Goal: Information Seeking & Learning: Find contact information

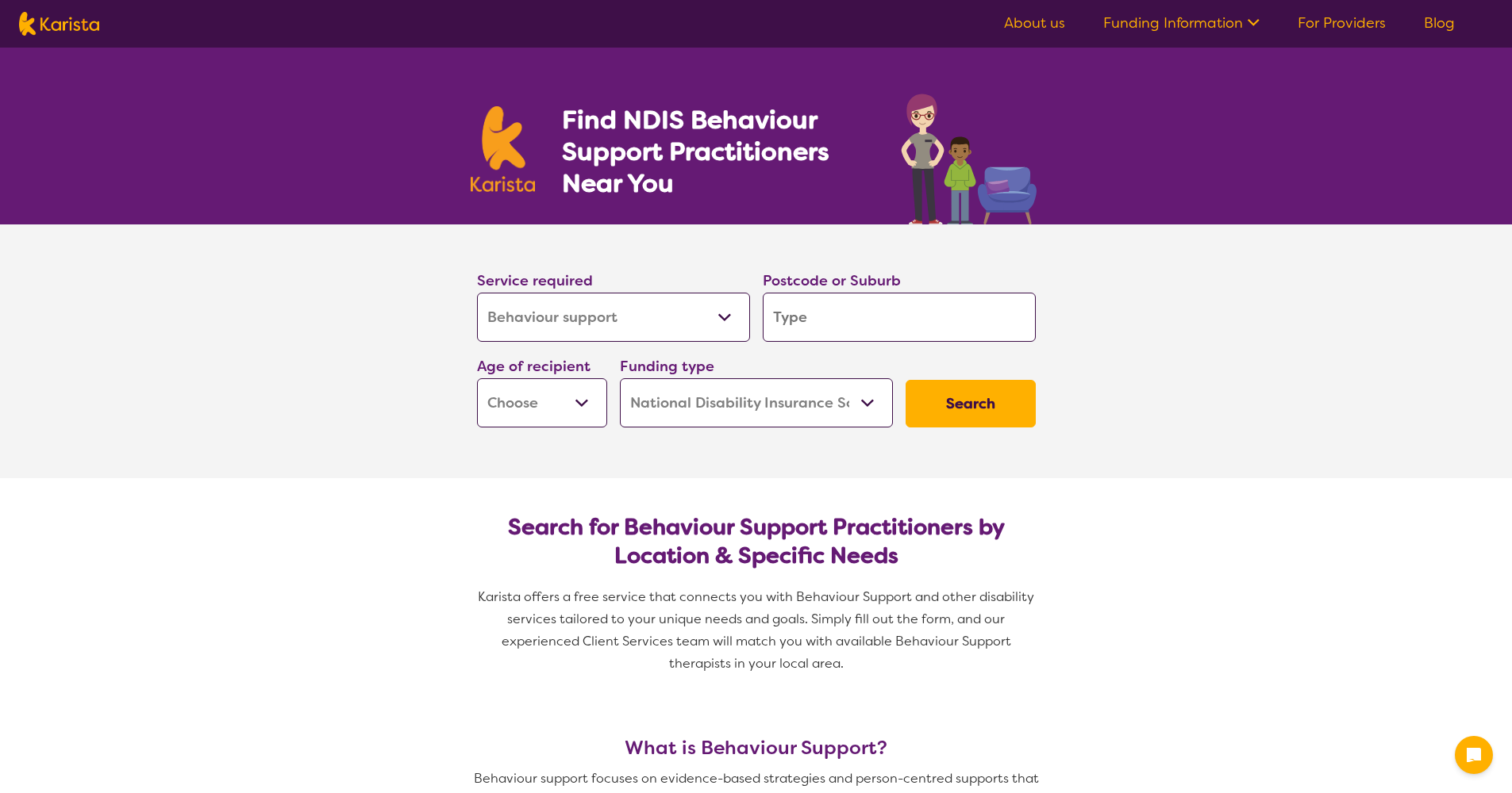
select select "Behaviour support"
select select "NDIS"
select select "Behaviour support"
select select "NDIS"
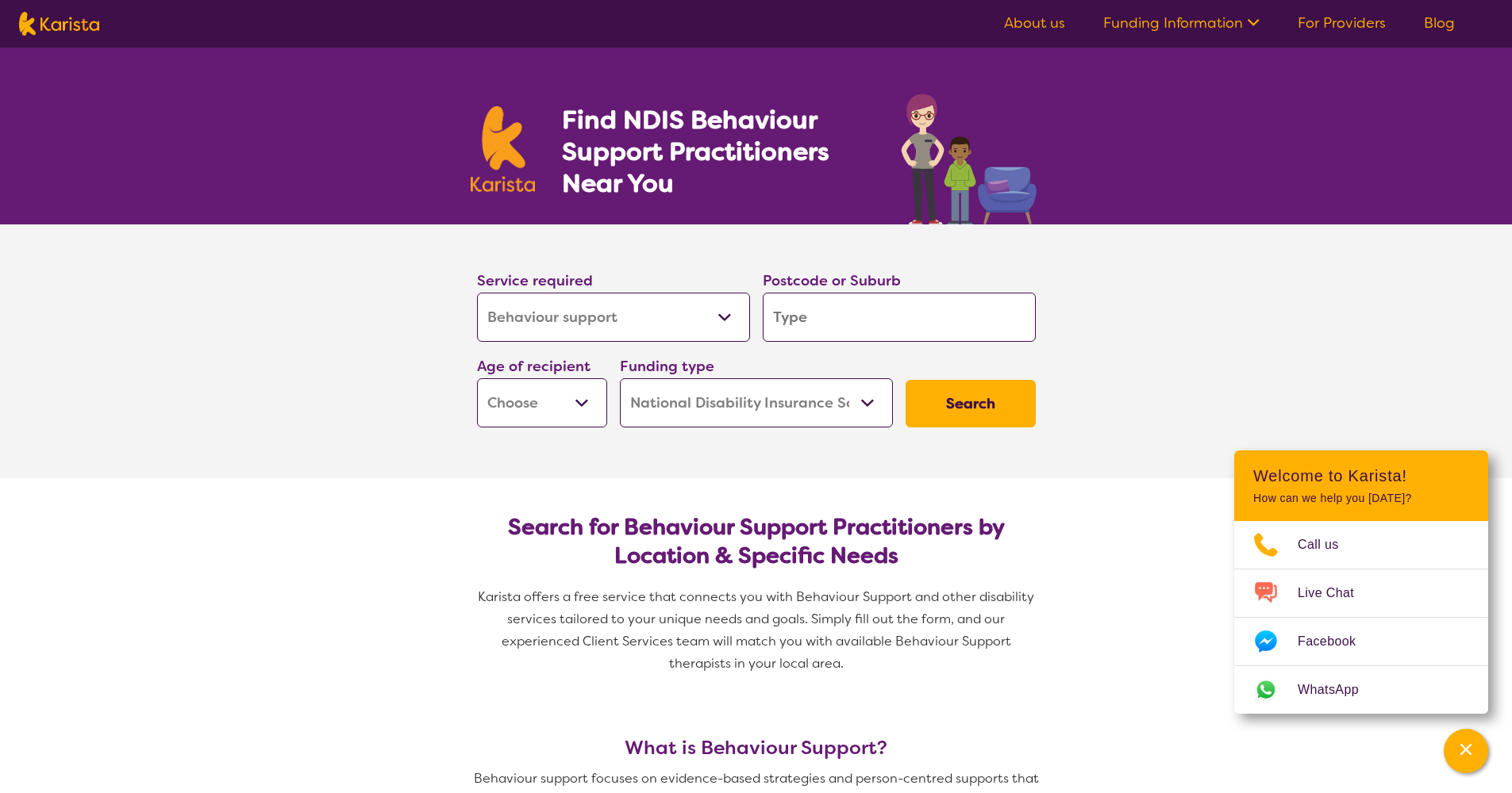
click at [838, 305] on input "search" at bounding box center [899, 317] width 273 height 49
type input "3"
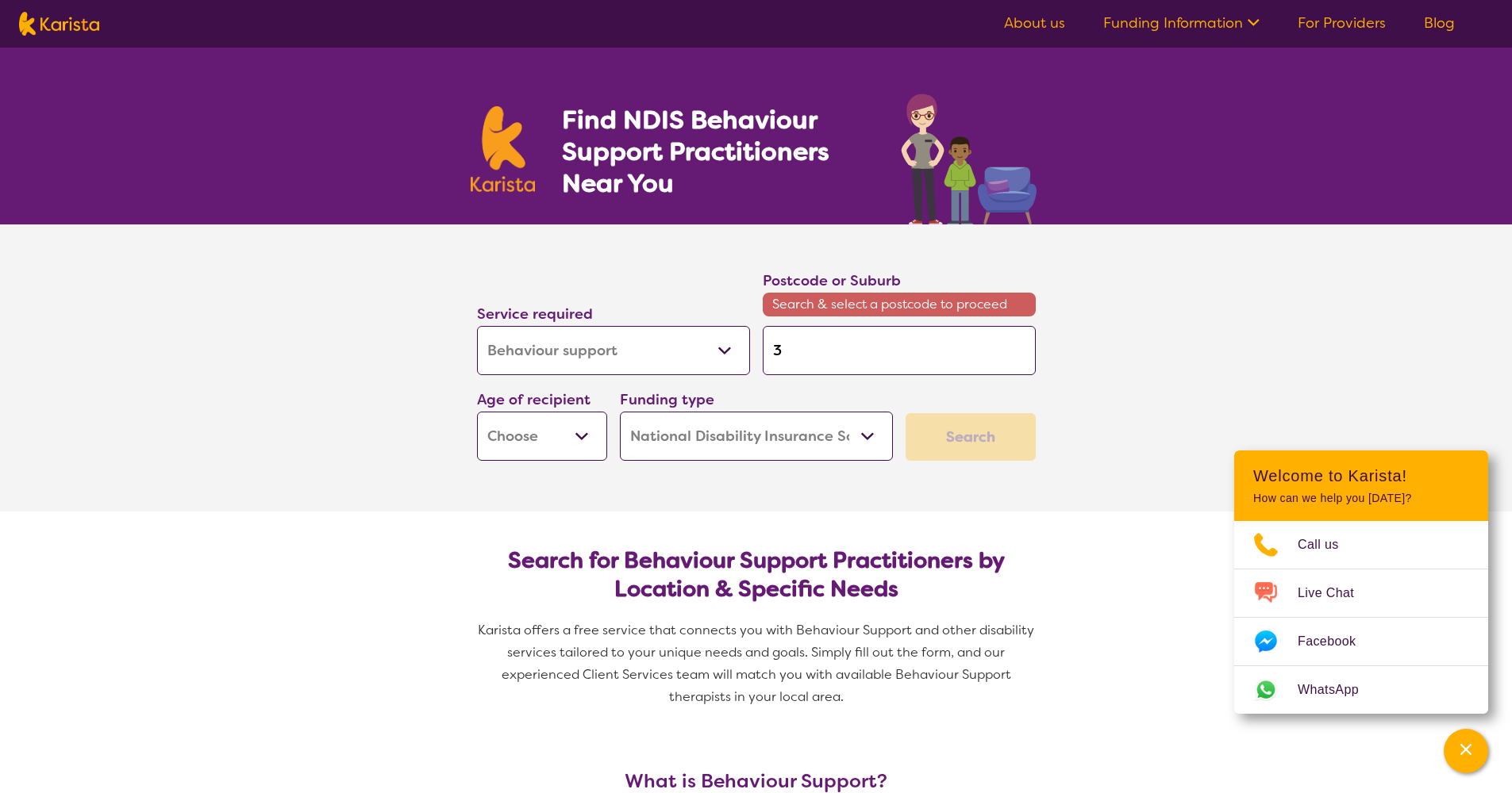
type input "38"
type input "386"
type input "3860"
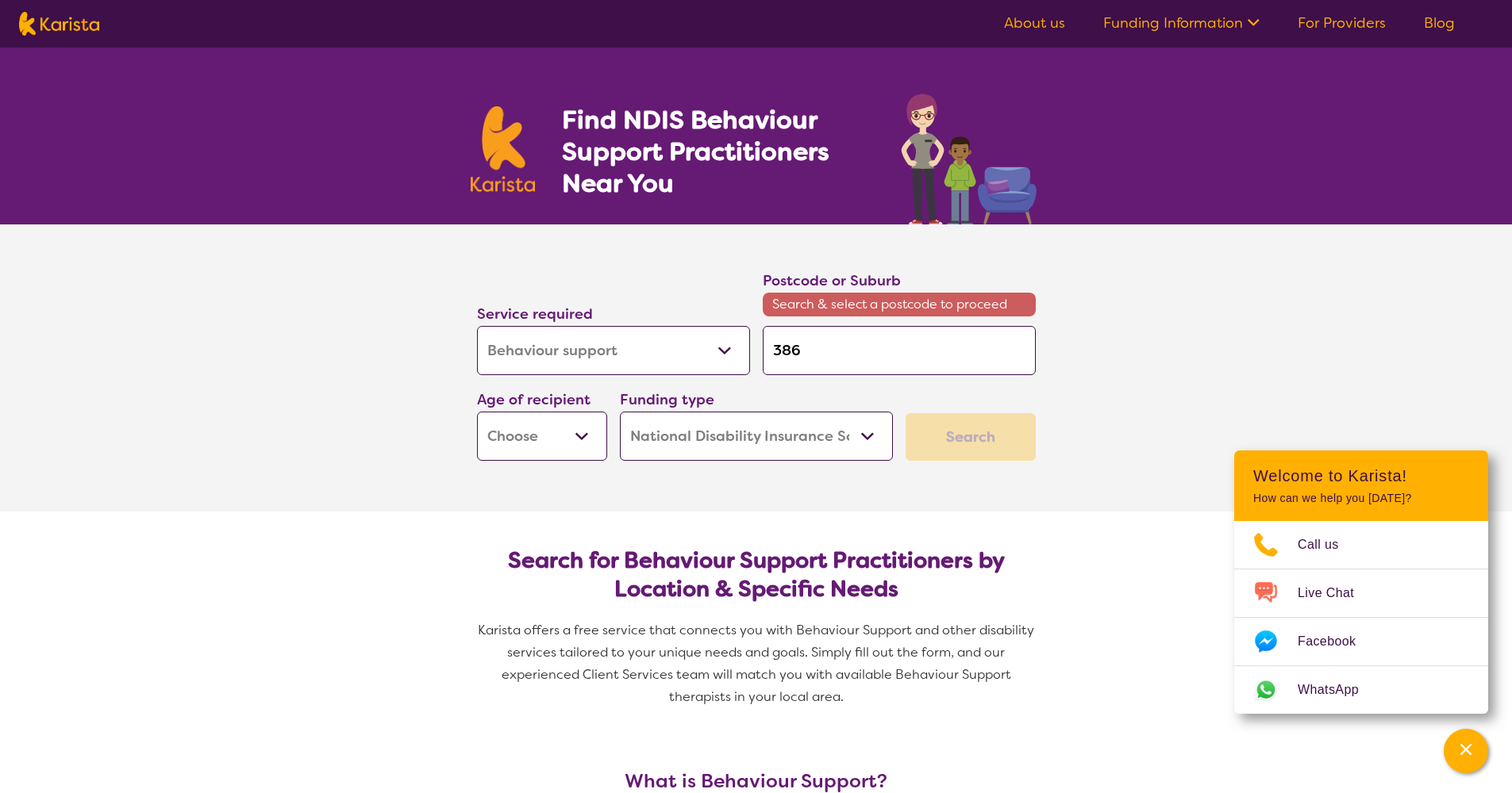
type input "3860"
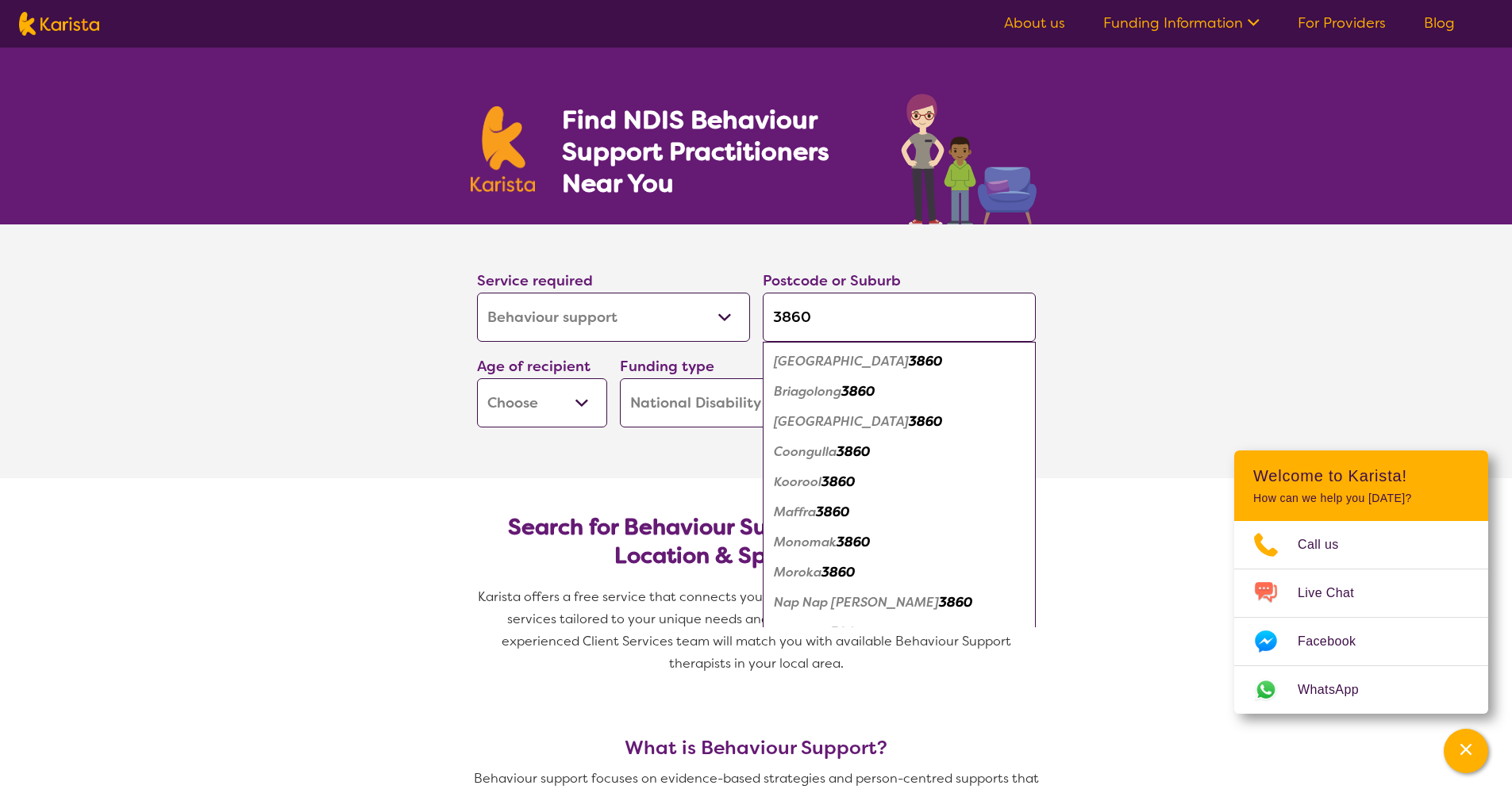
type input "3860"
click at [808, 515] on em "Maffra" at bounding box center [795, 512] width 42 height 17
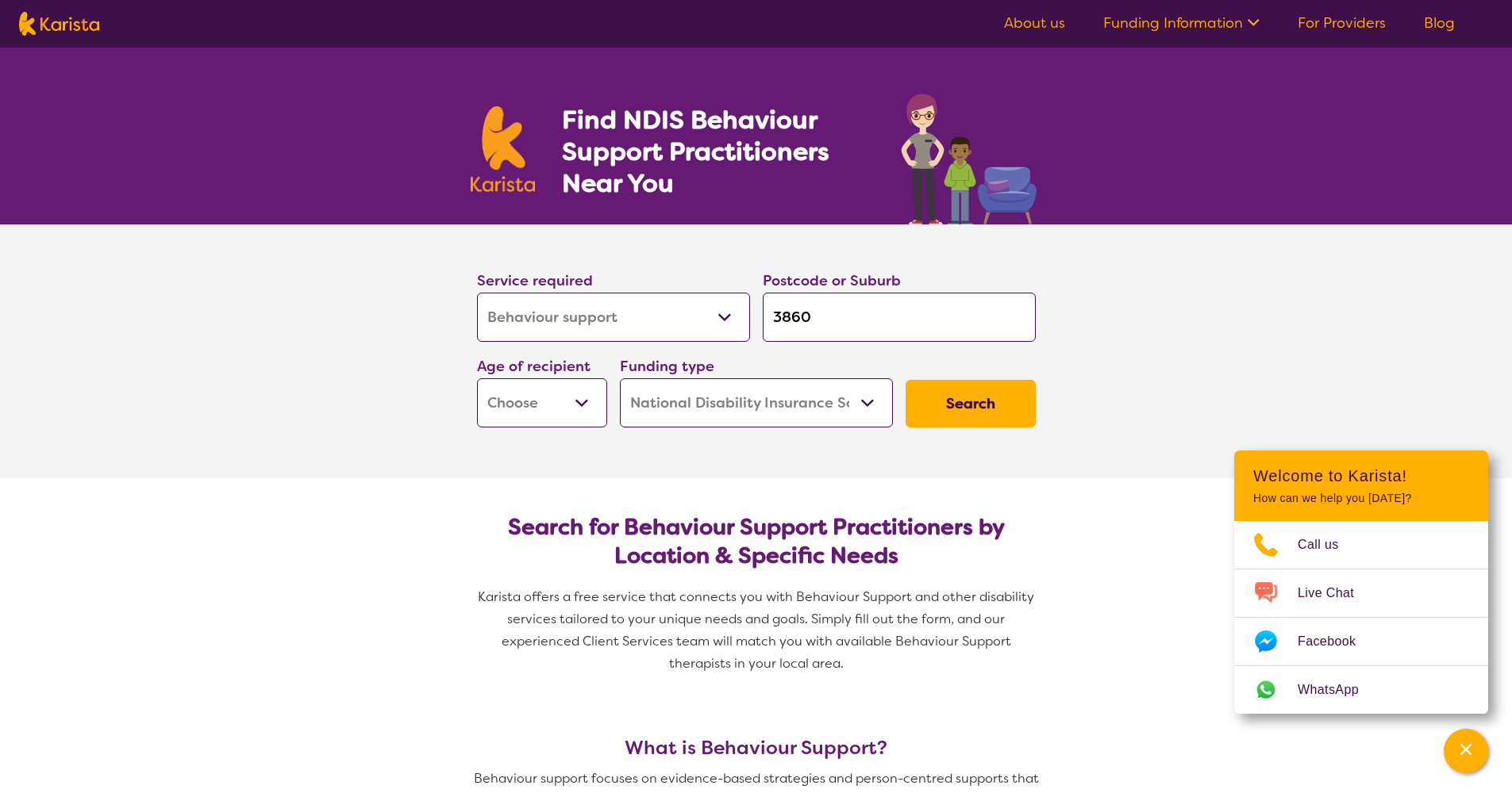
select select "AS"
click at [949, 406] on button "Search" at bounding box center [970, 403] width 130 height 48
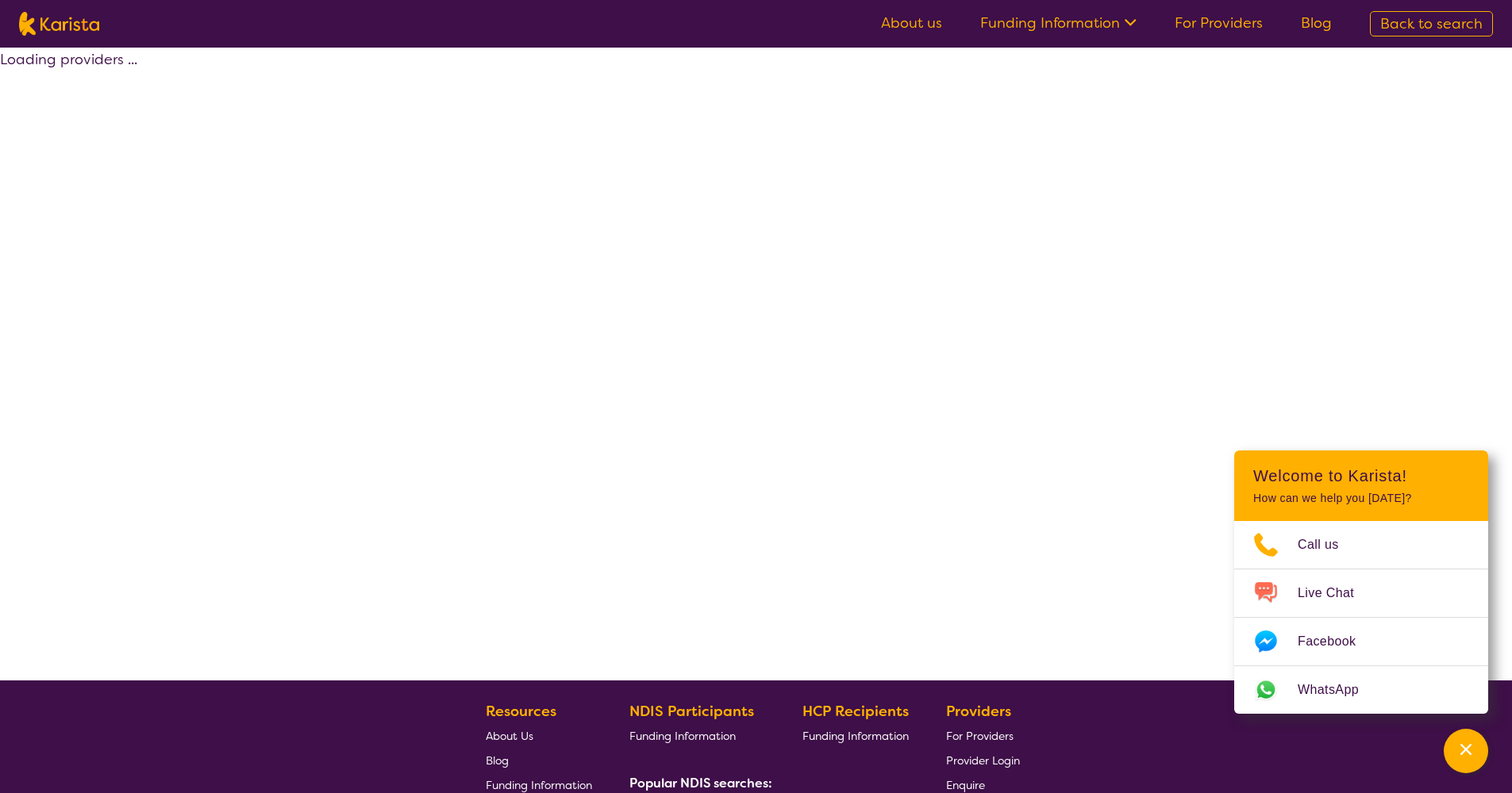
select select "by_score"
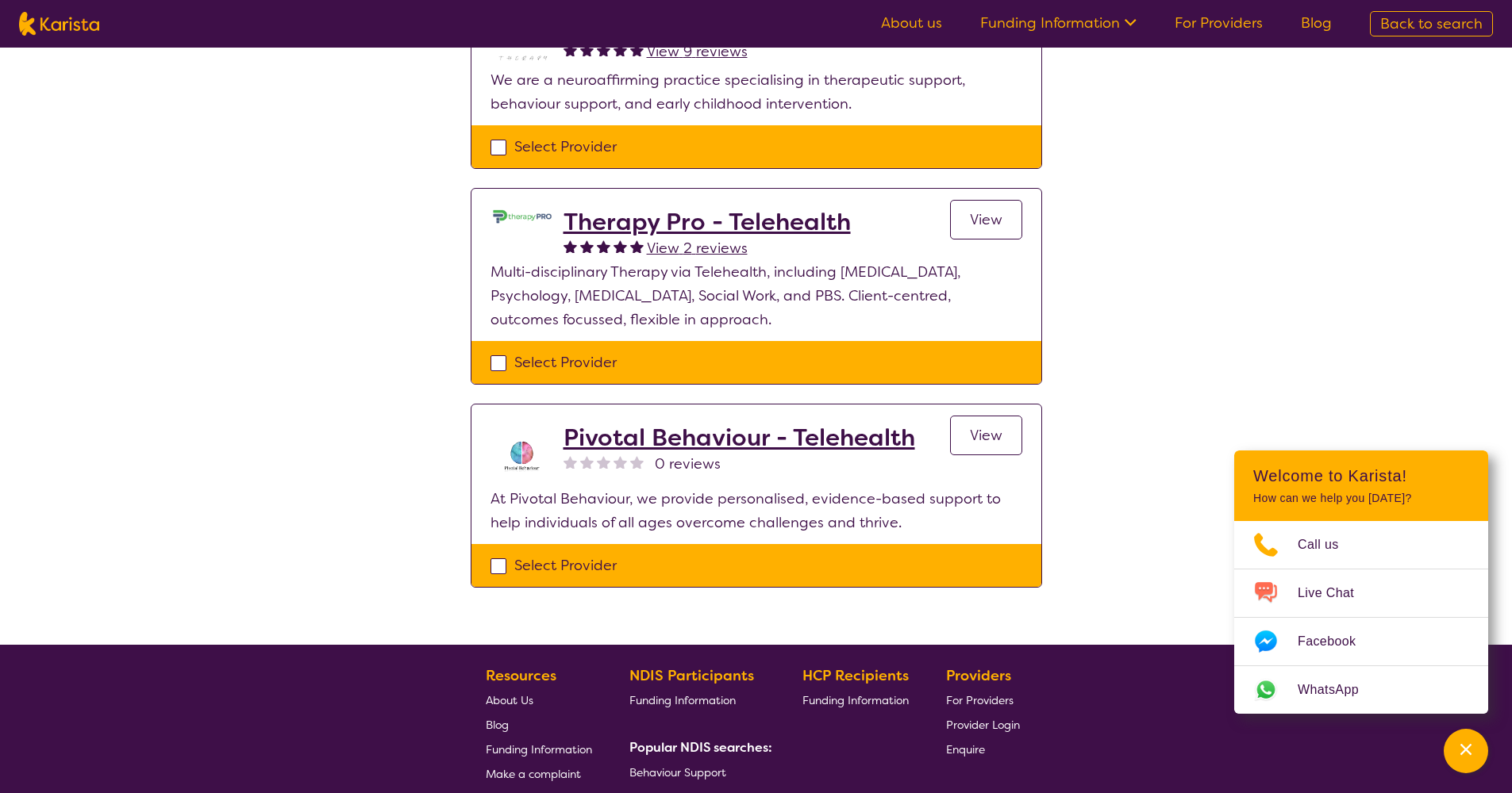
scroll to position [194, 0]
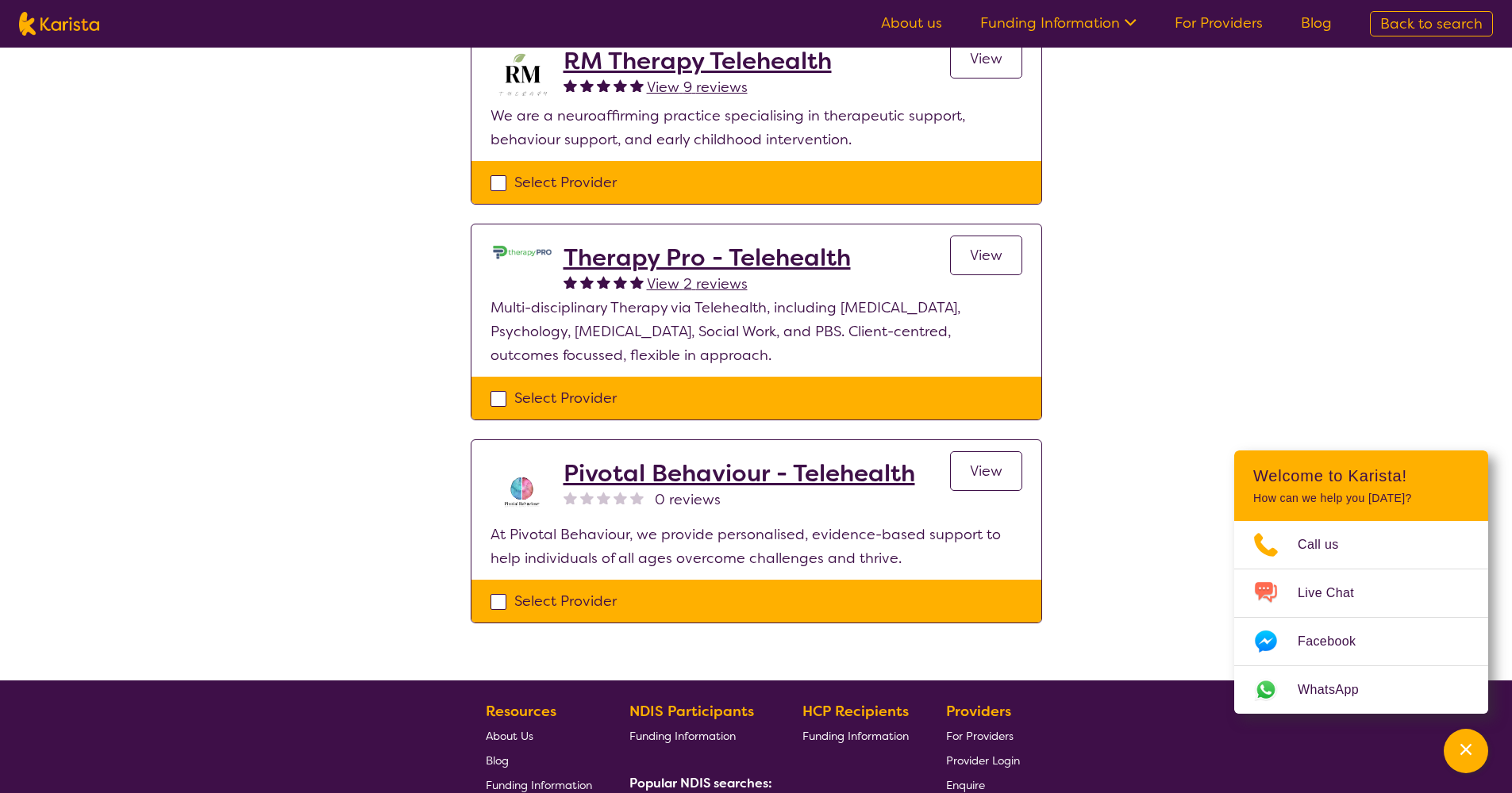
click at [987, 257] on span "View" at bounding box center [986, 256] width 32 height 19
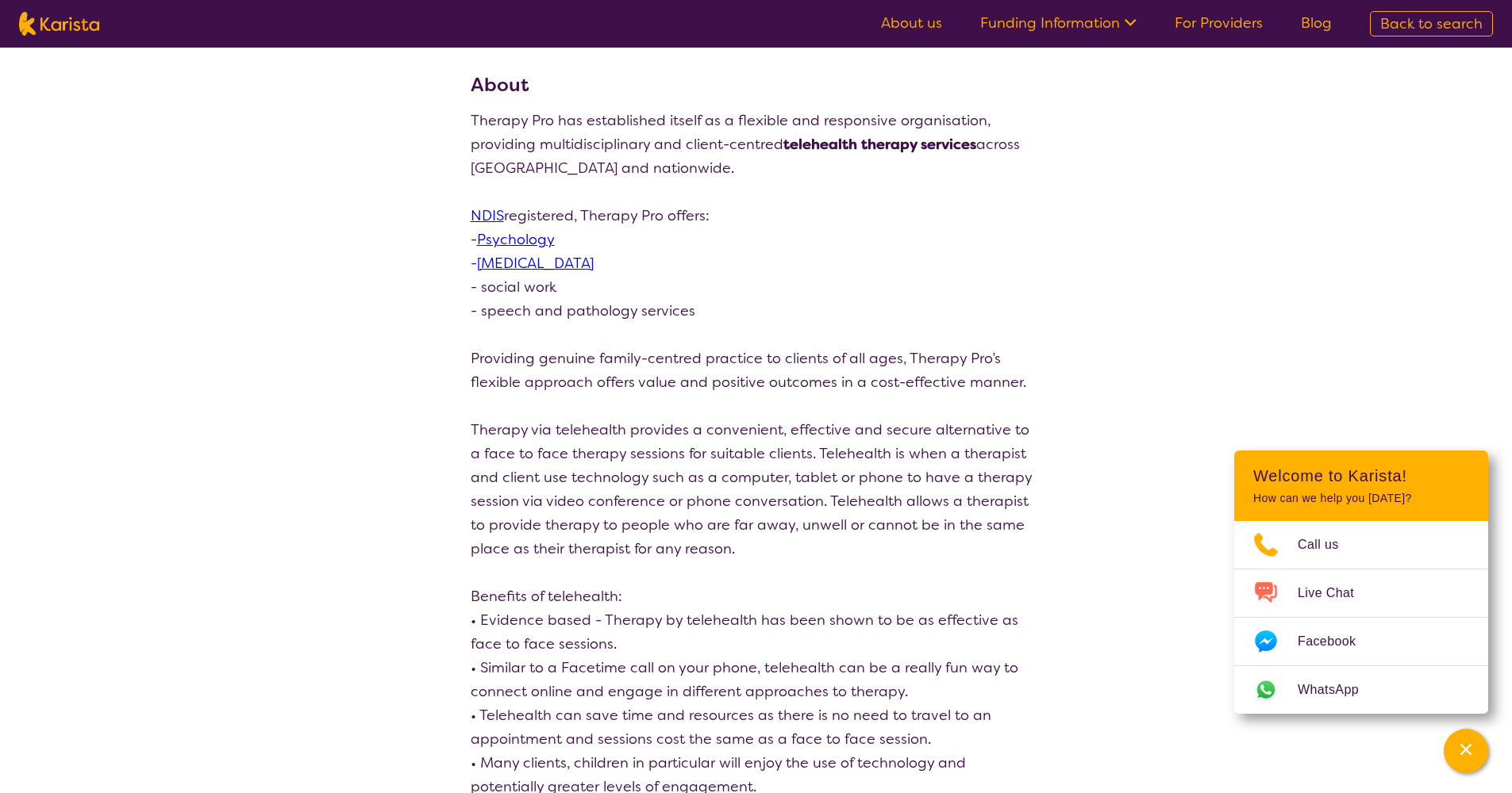
select select "by_score"
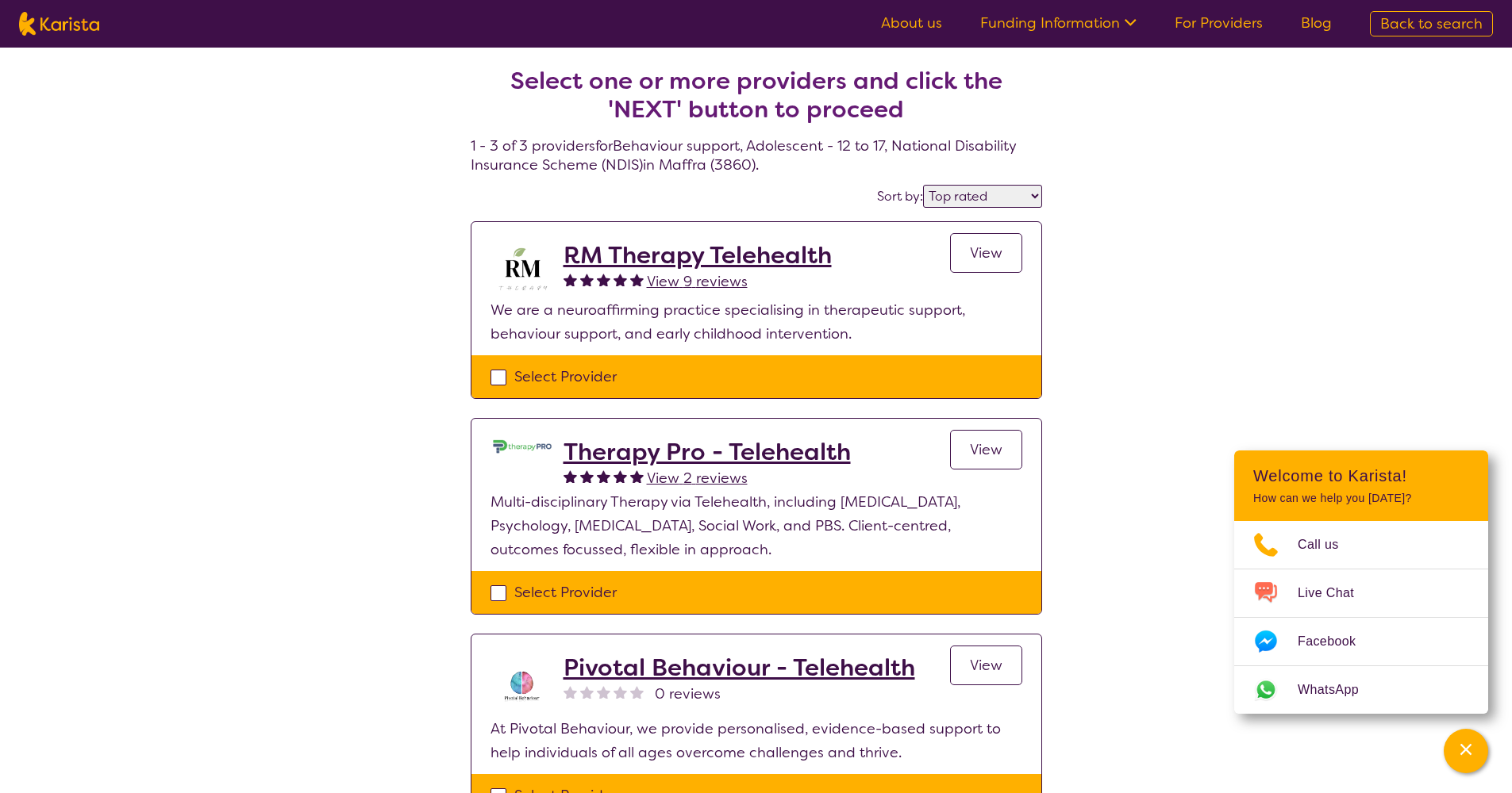
select select "Behaviour support"
select select "AS"
select select "NDIS"
select select "Behaviour support"
select select "AS"
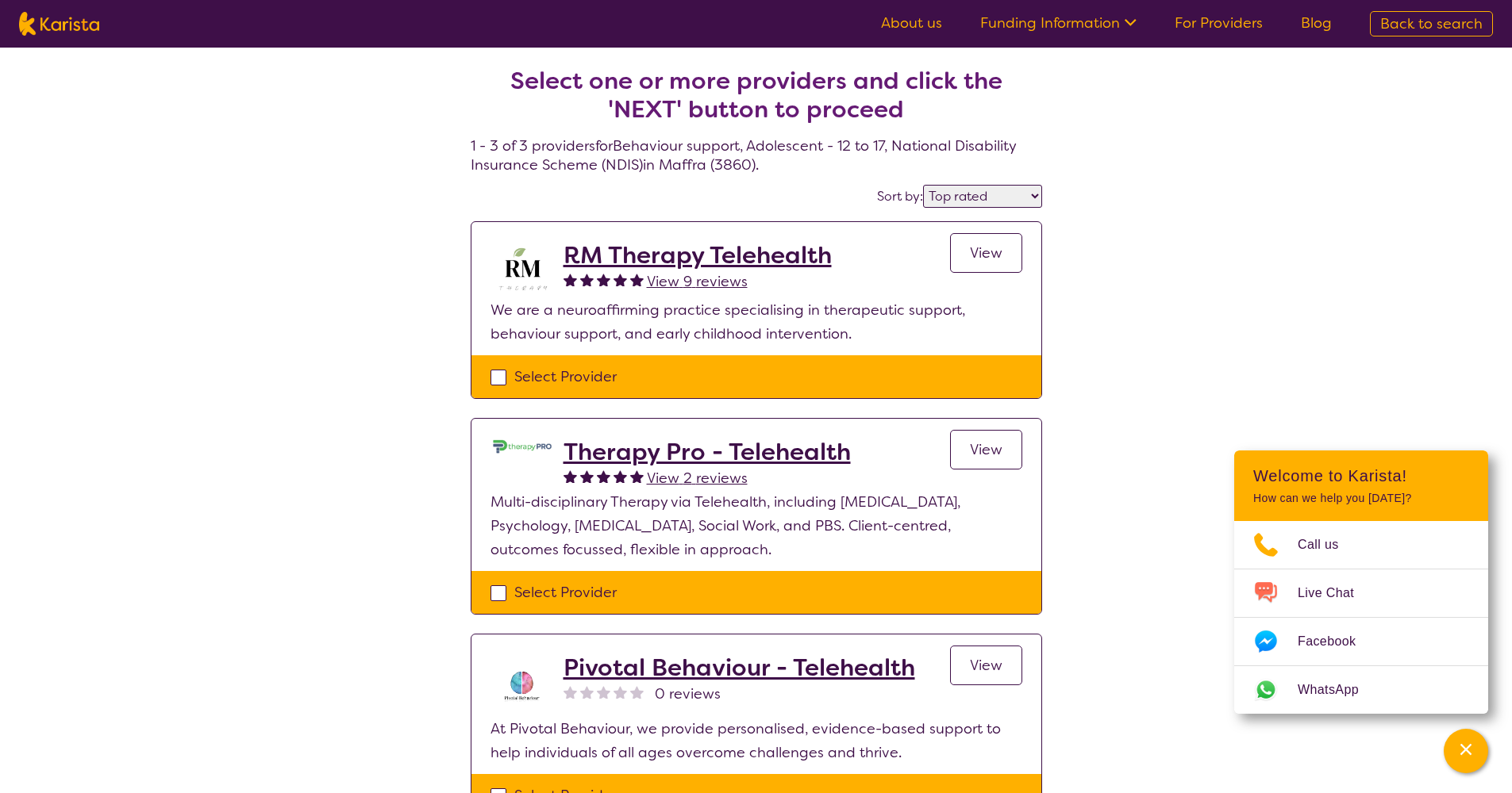
select select "NDIS"
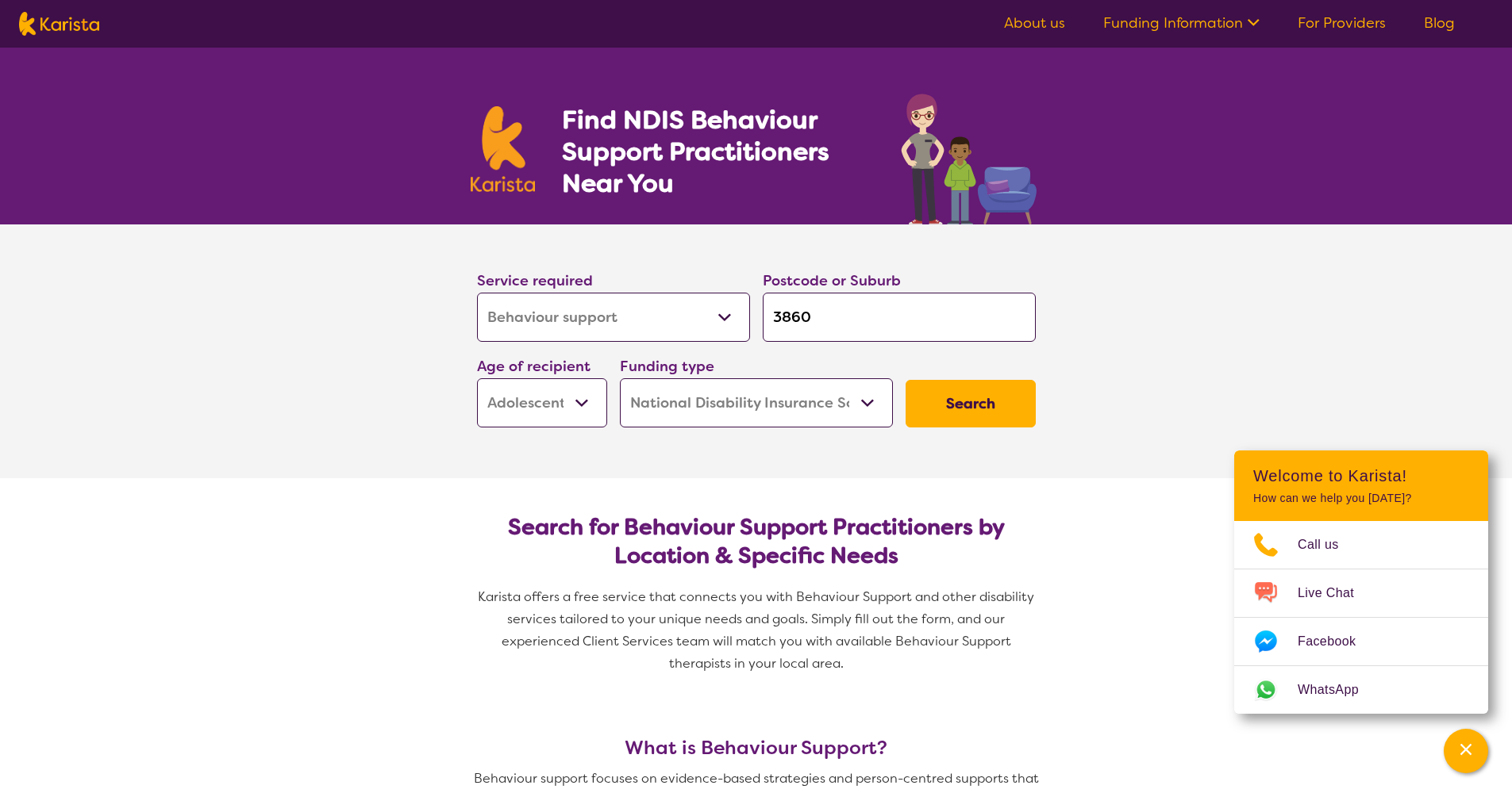
click at [828, 319] on input "3860" at bounding box center [899, 317] width 273 height 49
drag, startPoint x: 828, startPoint y: 319, endPoint x: 739, endPoint y: 307, distance: 89.8
click at [739, 307] on div "Service required Allied Health Assistant Assessment ([MEDICAL_DATA] or [MEDICAL…" at bounding box center [756, 348] width 571 height 172
type input "S"
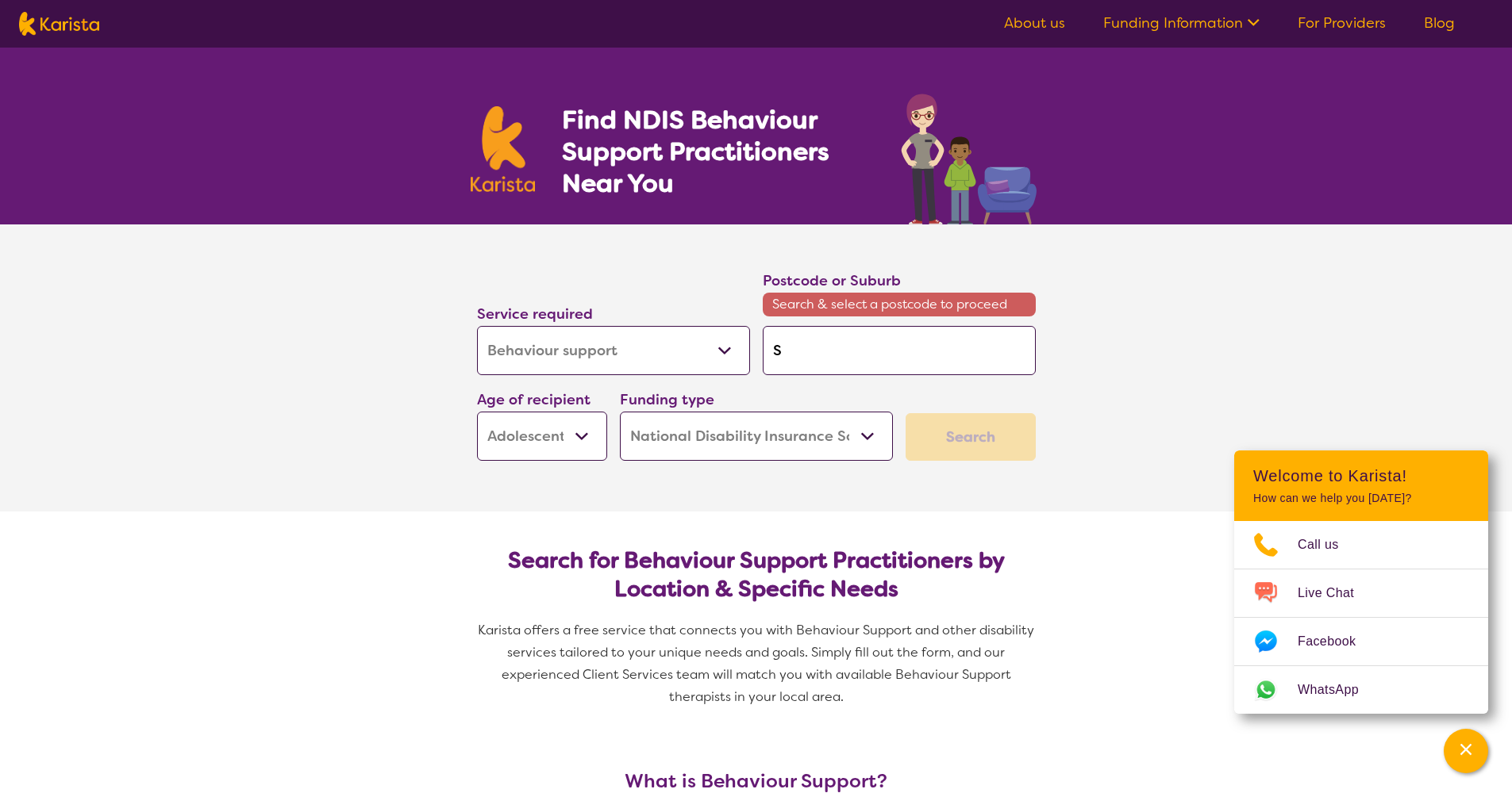
type input "Sa"
type input "[PERSON_NAME]"
type input "Sale"
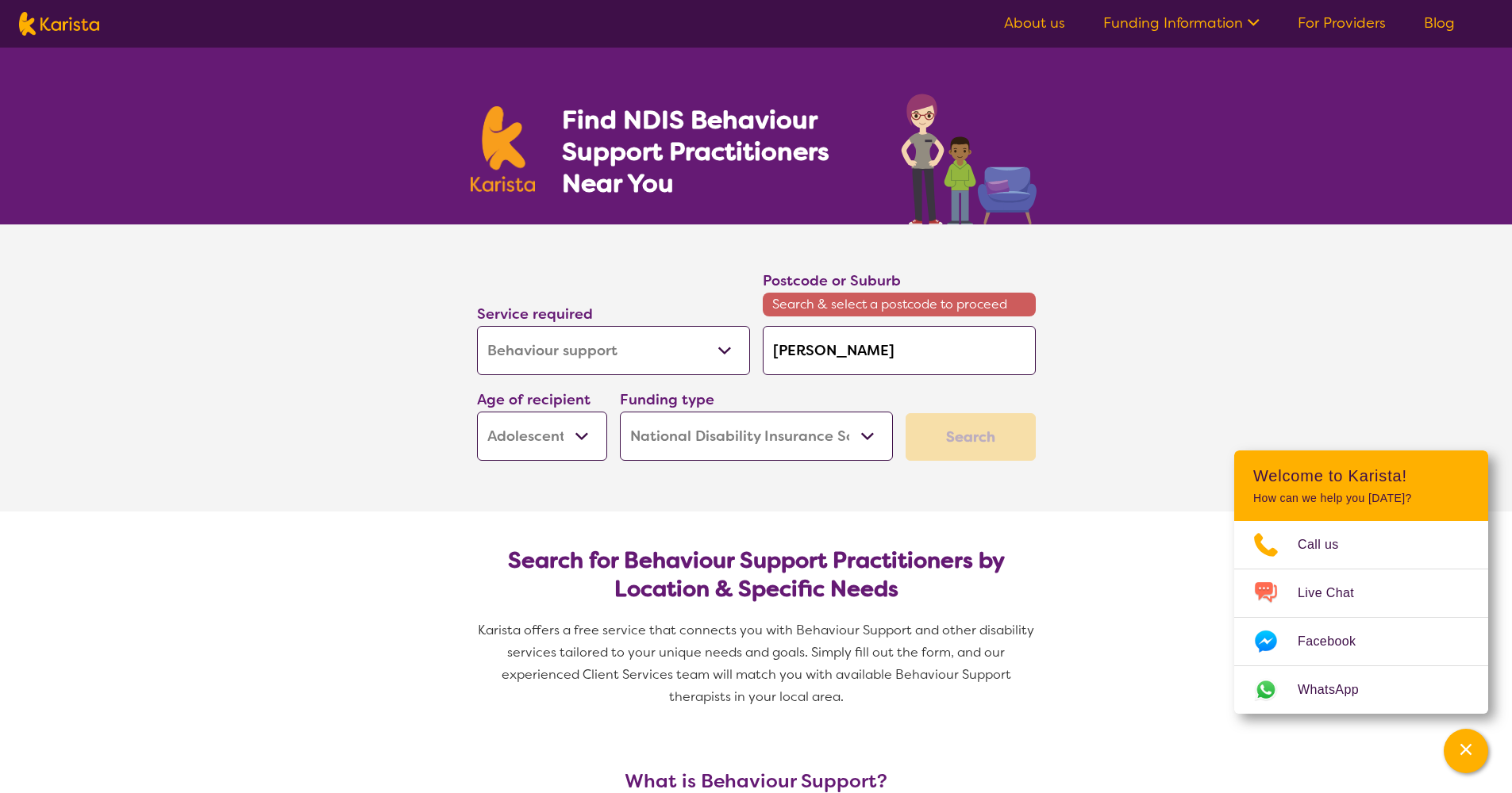
type input "Sale"
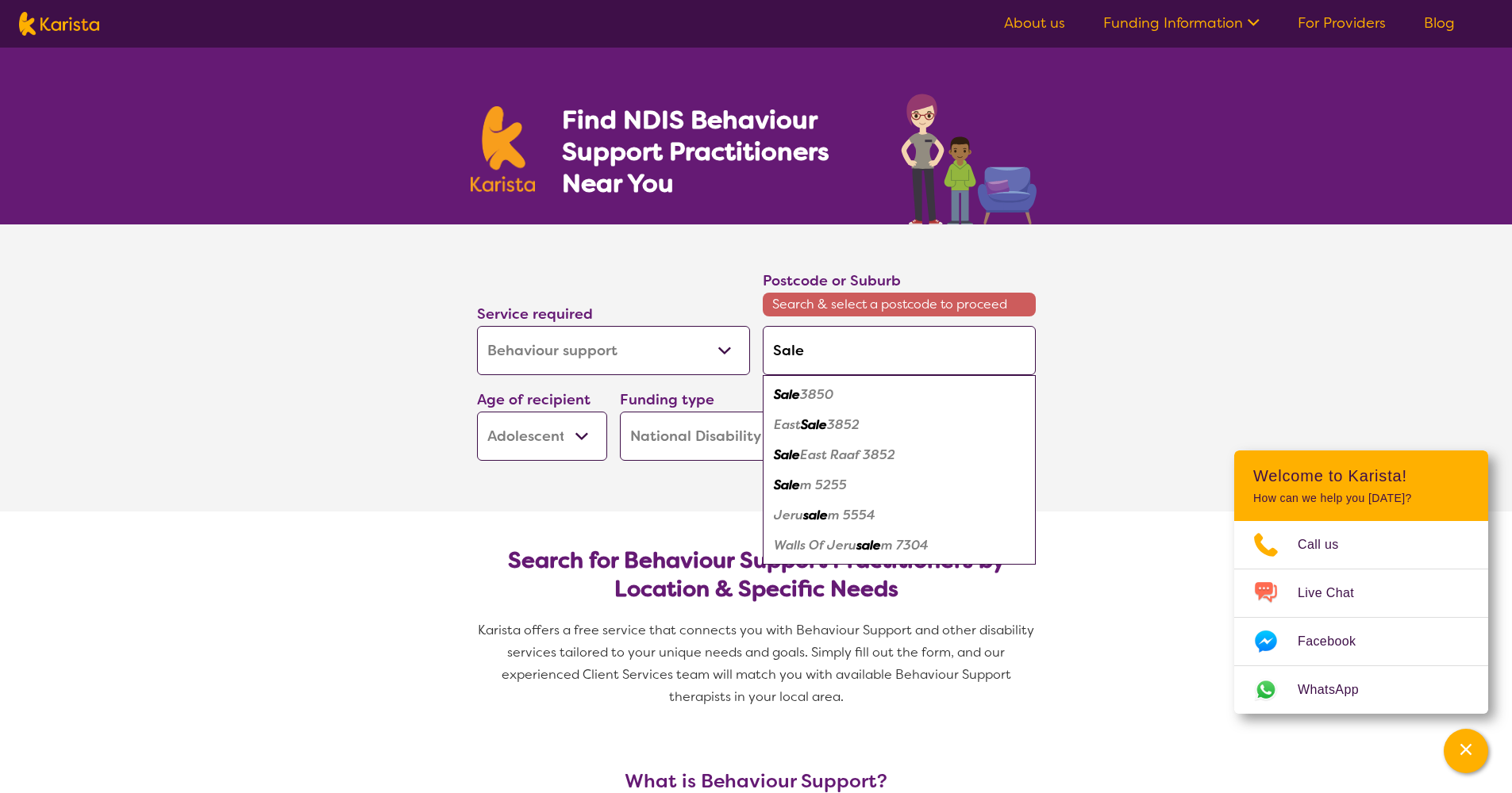
click at [814, 398] on em "3850" at bounding box center [816, 394] width 33 height 17
type input "3850"
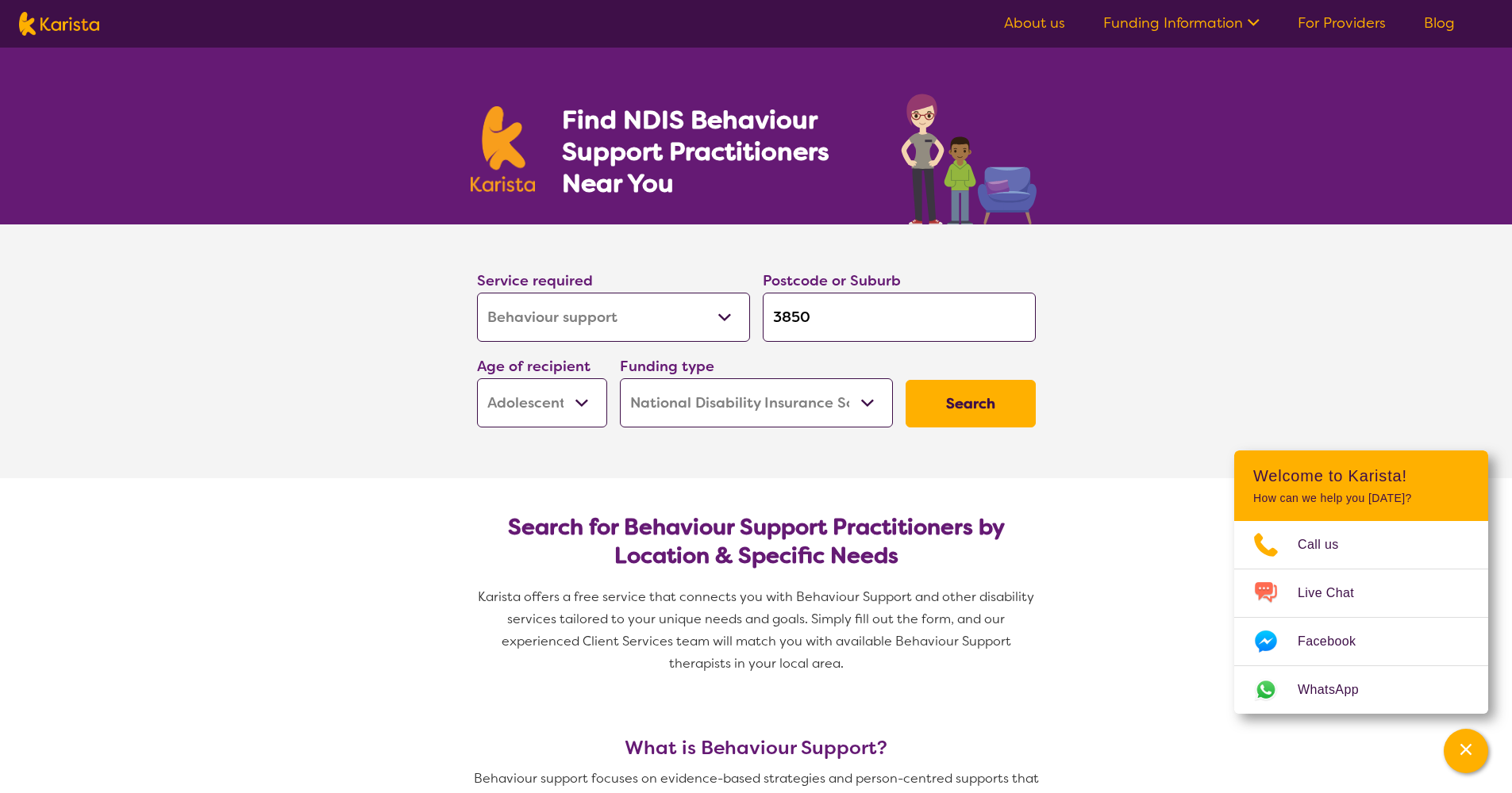
click at [934, 413] on button "Search" at bounding box center [970, 403] width 130 height 48
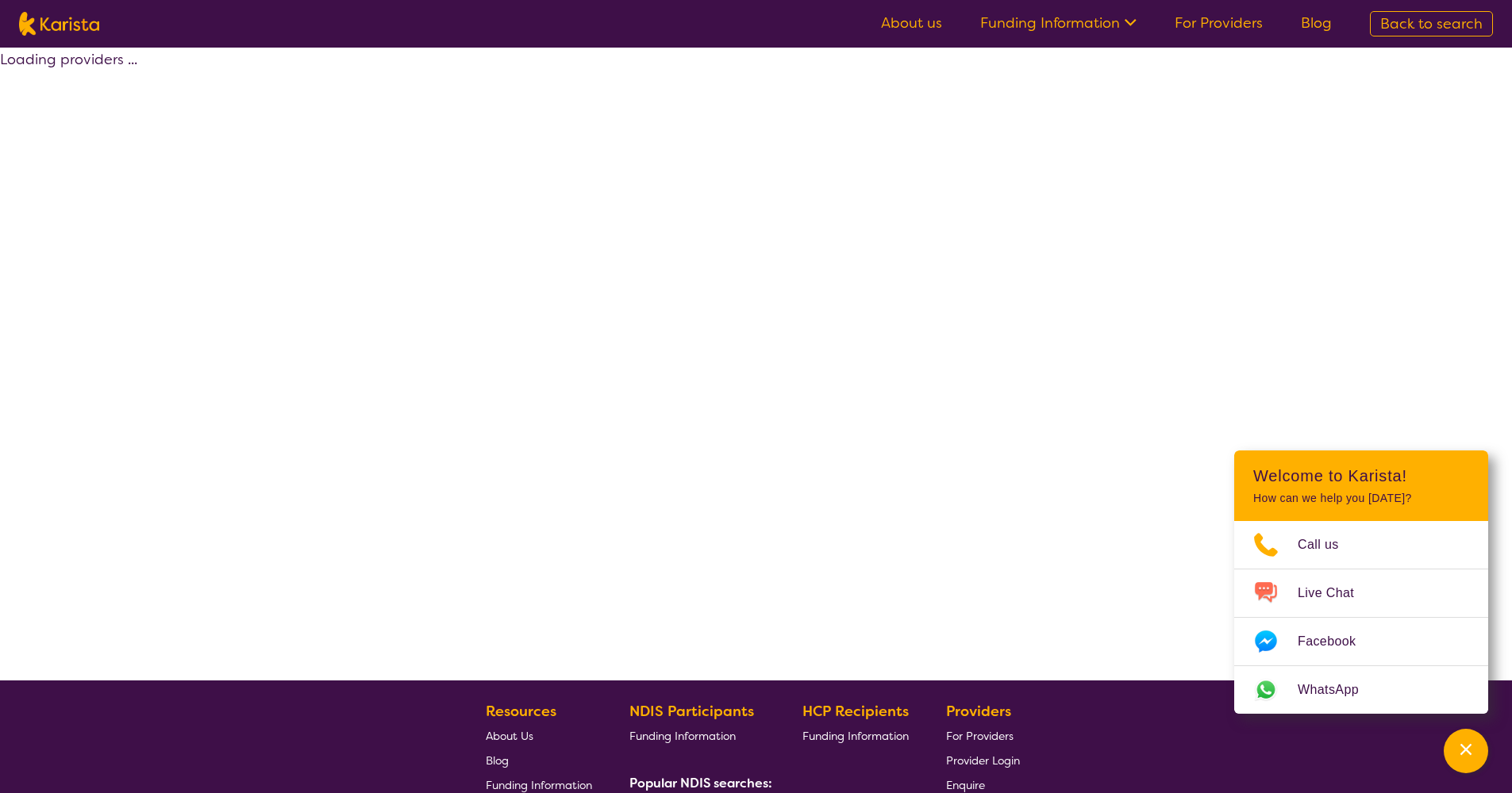
select select "by_score"
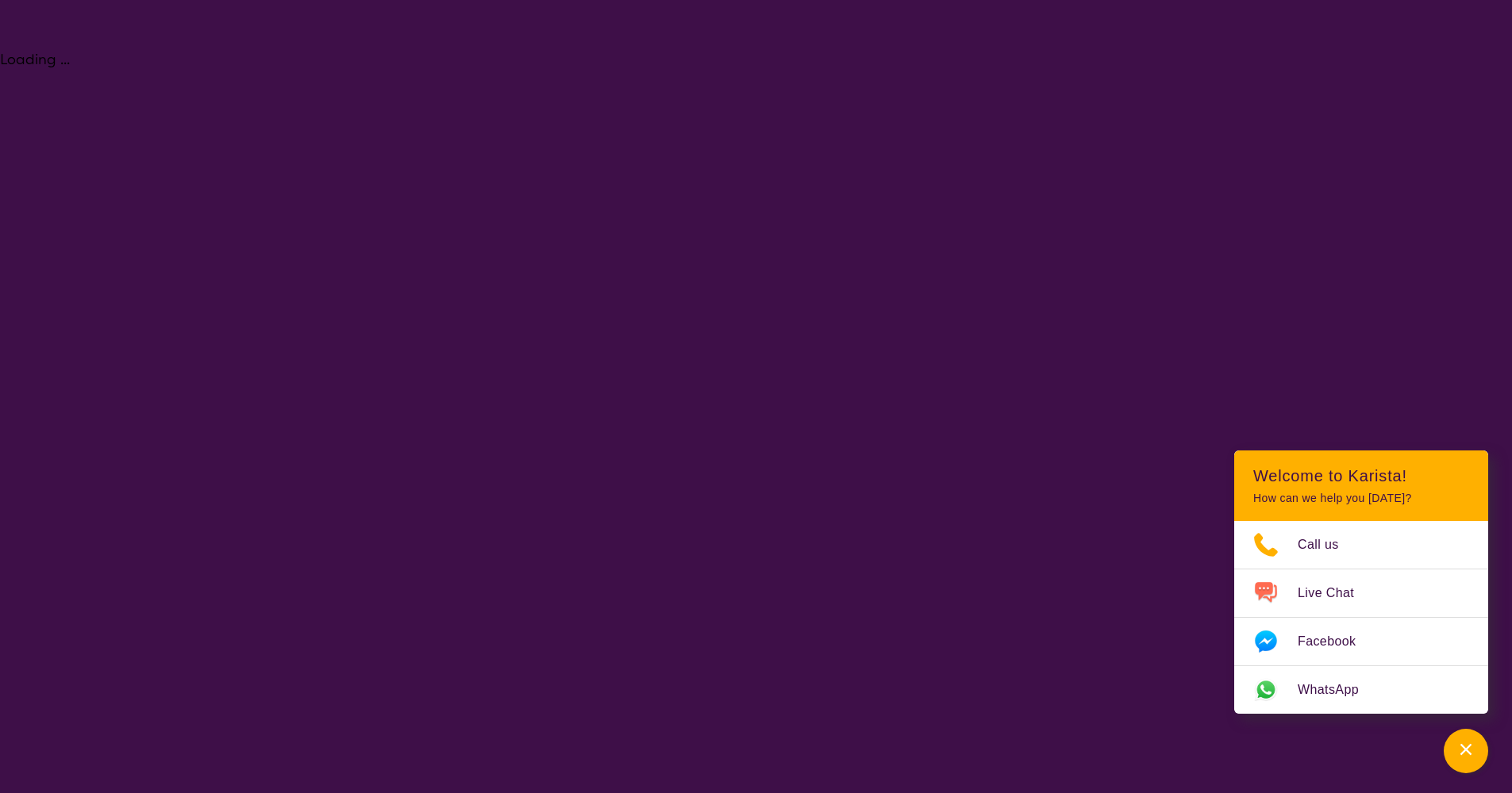
select select "Behaviour support"
select select "AS"
select select "NDIS"
select select "Behaviour support"
select select "AS"
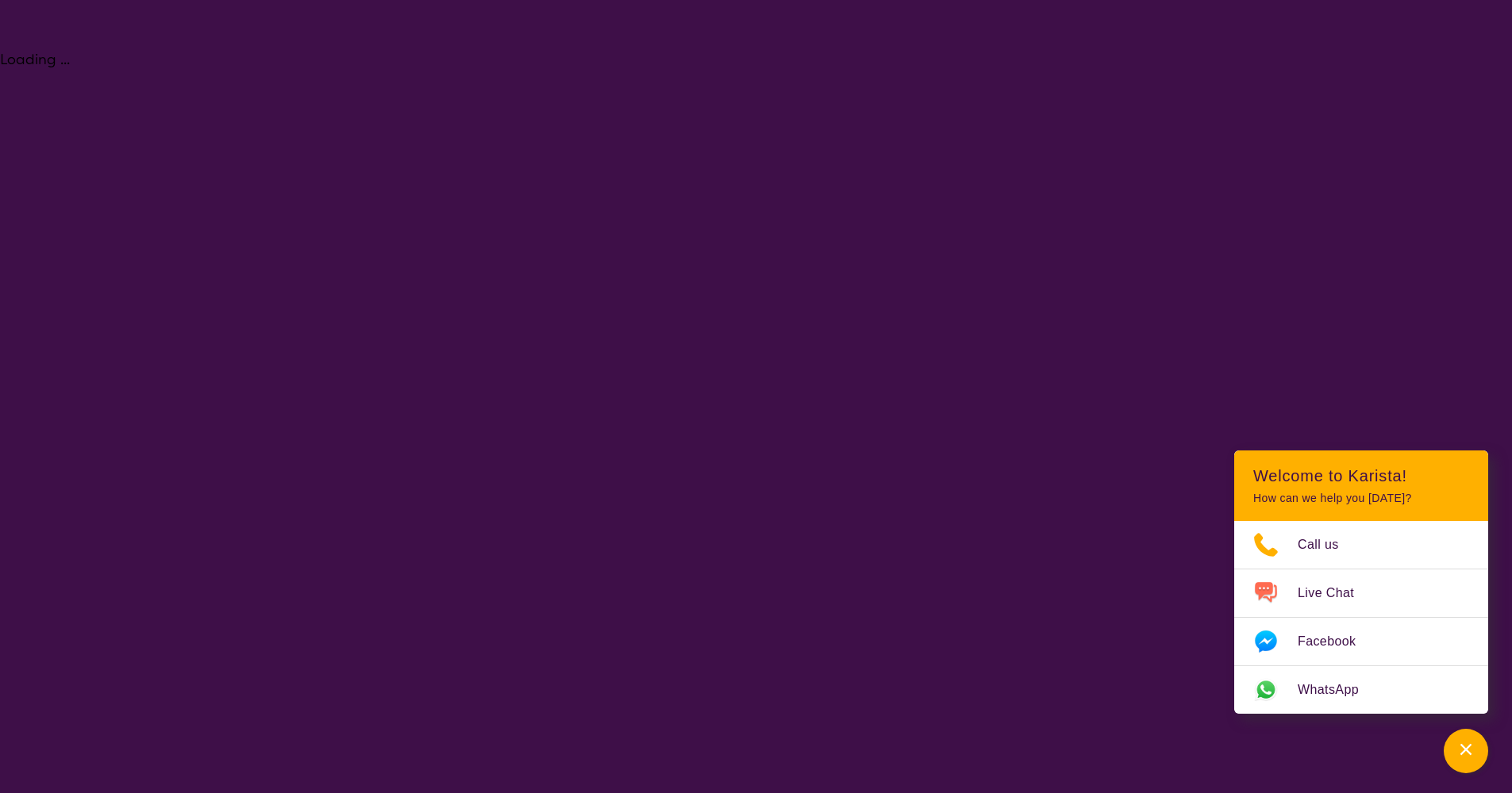
select select "NDIS"
